Goal: Find specific page/section: Find specific page/section

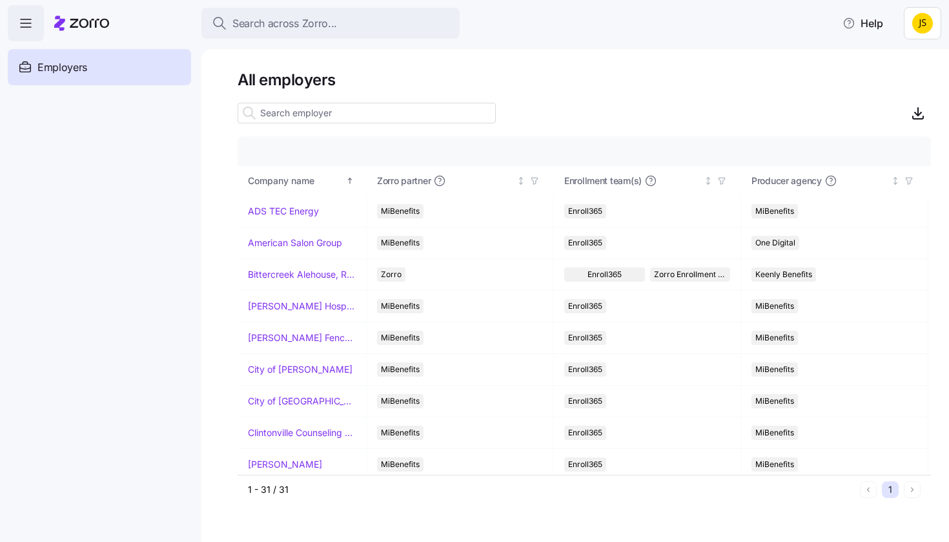
click at [364, 6] on div "Search across Zorro... Help" at bounding box center [475, 23] width 934 height 36
click at [364, 29] on div "Search across Zorro..." at bounding box center [331, 23] width 238 height 16
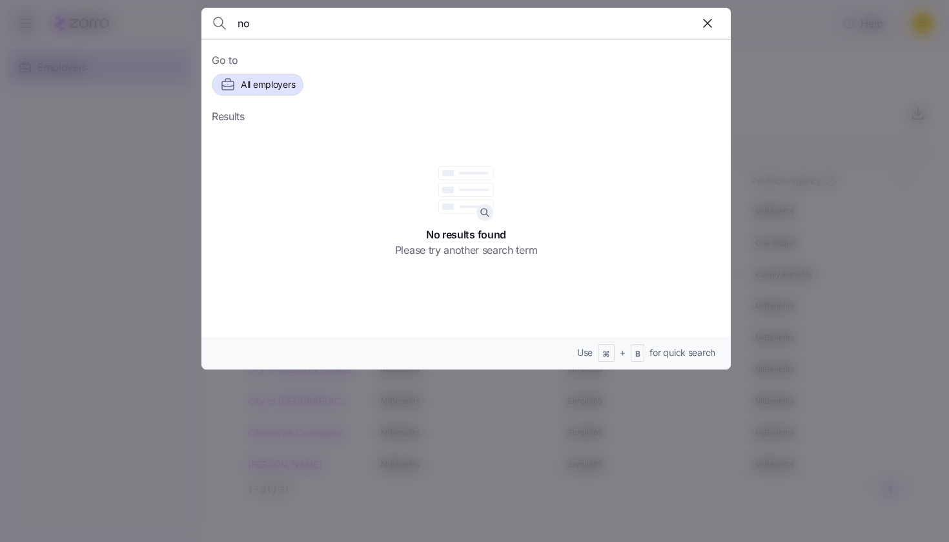
type input "n"
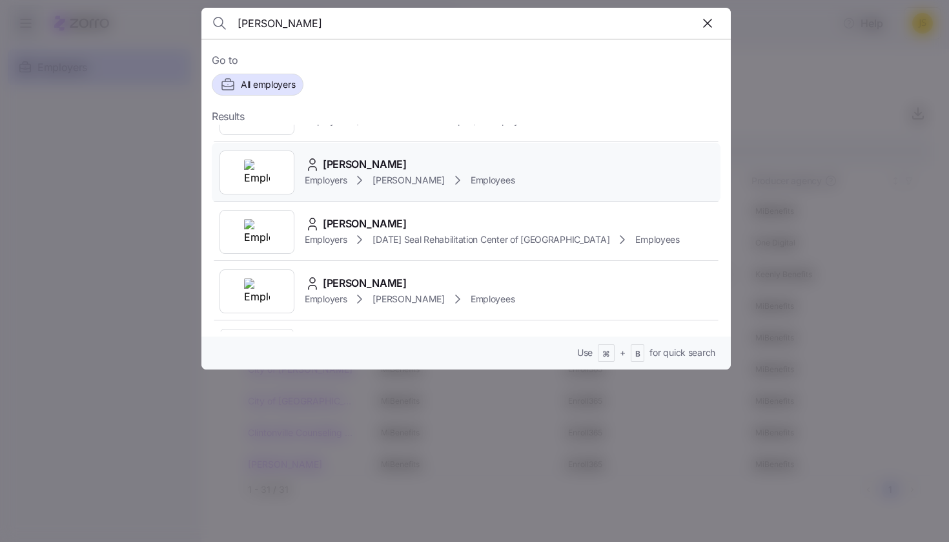
scroll to position [522, 0]
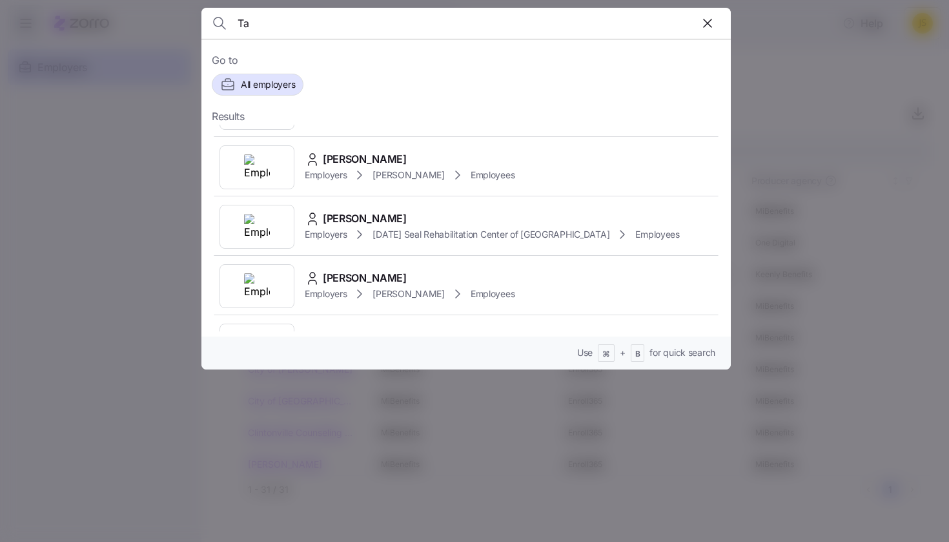
type input "T"
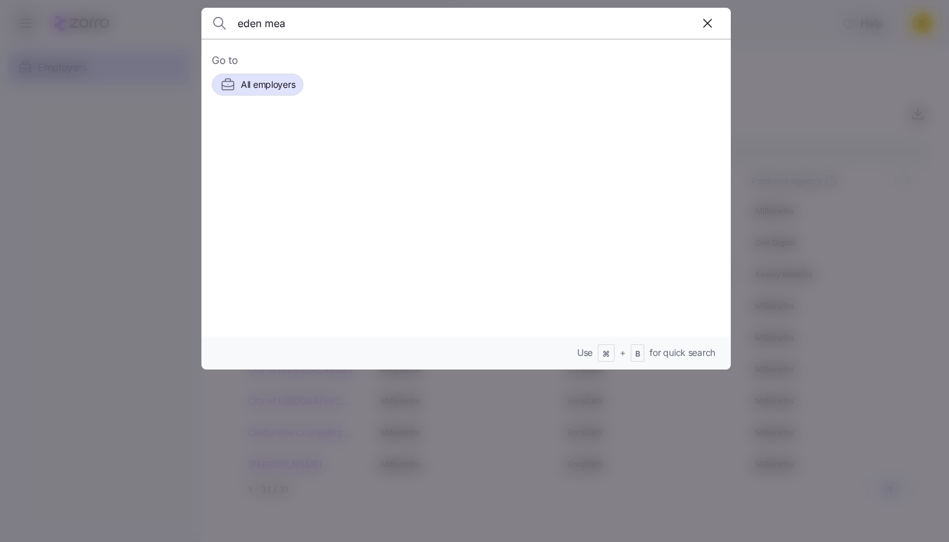
type input "eden mead"
